Goal: Book appointment/travel/reservation

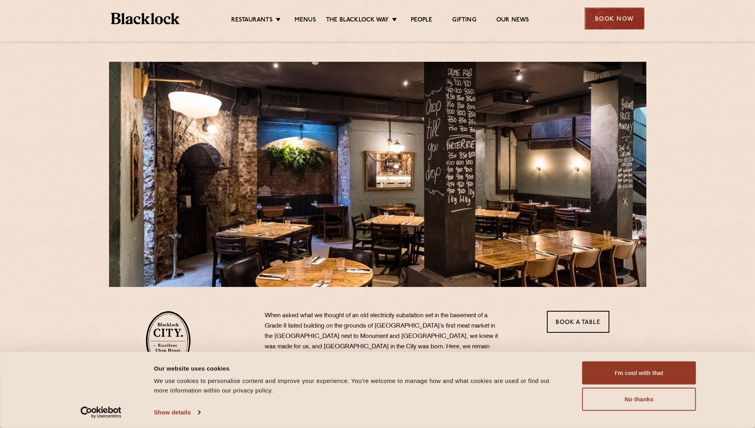
click at [623, 20] on div "Book Now" at bounding box center [615, 19] width 60 height 22
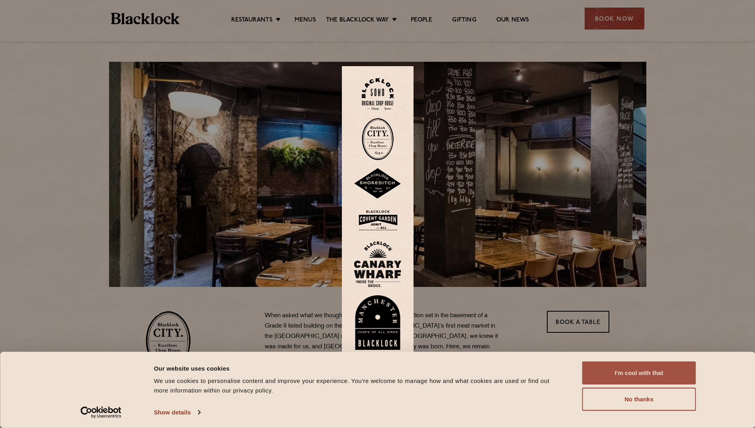
click at [654, 375] on button "I'm cool with that" at bounding box center [639, 372] width 114 height 23
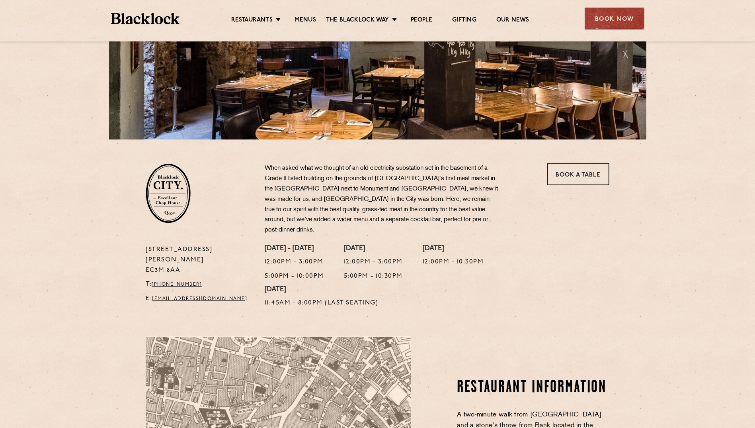
scroll to position [148, 0]
click at [576, 172] on link "Book a Table" at bounding box center [578, 174] width 62 height 22
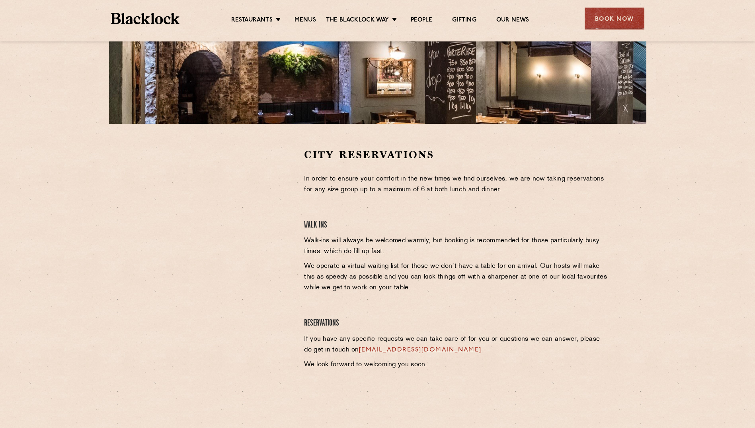
scroll to position [163, 0]
